Goal: Task Accomplishment & Management: Use online tool/utility

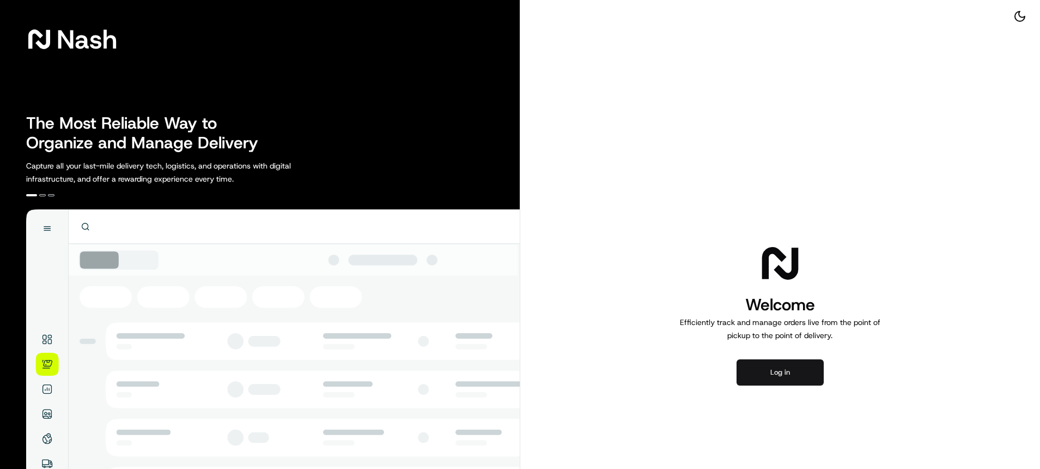
click at [782, 368] on button "Log in" at bounding box center [780, 372] width 87 height 26
